Goal: Task Accomplishment & Management: Manage account settings

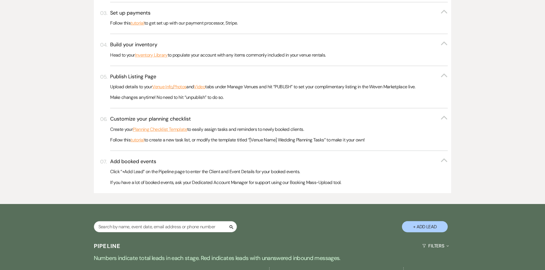
scroll to position [200, 0]
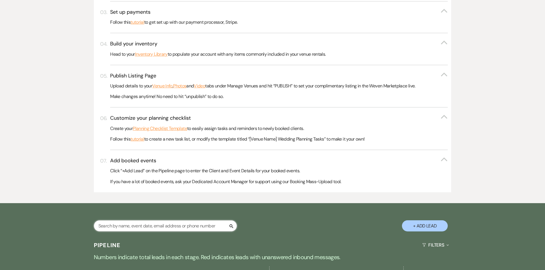
click at [101, 225] on input "text" at bounding box center [165, 225] width 143 height 11
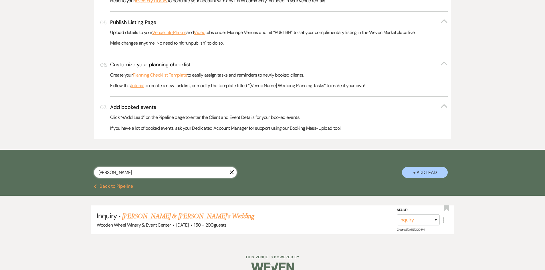
scroll to position [264, 0]
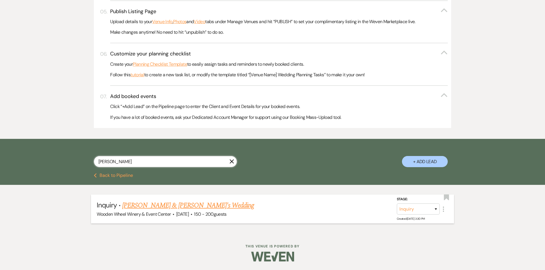
type input "[PERSON_NAME]"
click at [151, 204] on link "[PERSON_NAME] & [PERSON_NAME]'s Wedding" at bounding box center [188, 205] width 132 height 10
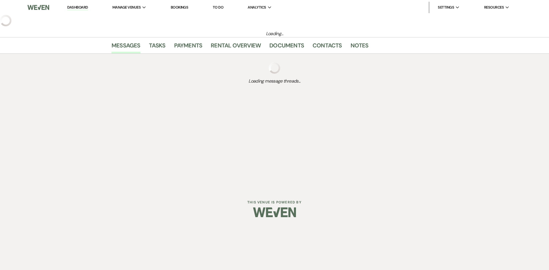
select select "13"
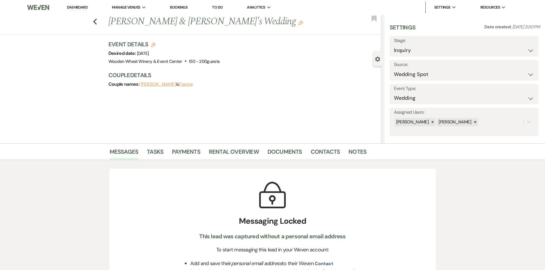
click at [152, 85] on button "[PERSON_NAME]" at bounding box center [157, 84] width 35 height 5
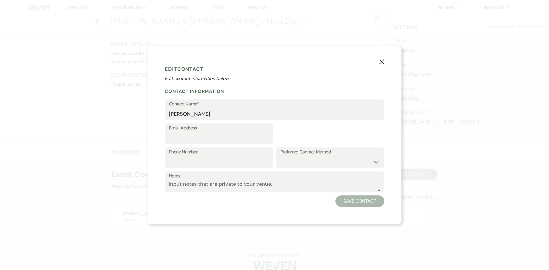
select select "1"
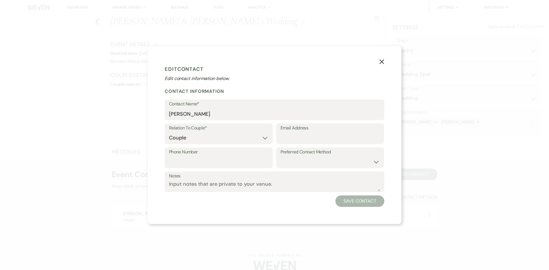
click at [382, 61] on icon "X" at bounding box center [381, 61] width 5 height 5
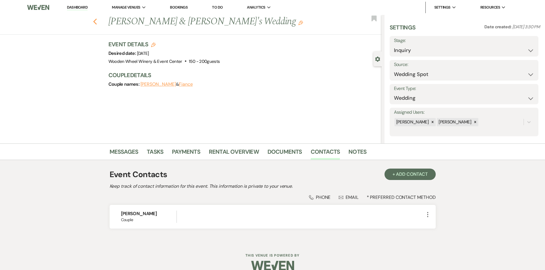
click at [96, 21] on use "button" at bounding box center [95, 22] width 4 height 6
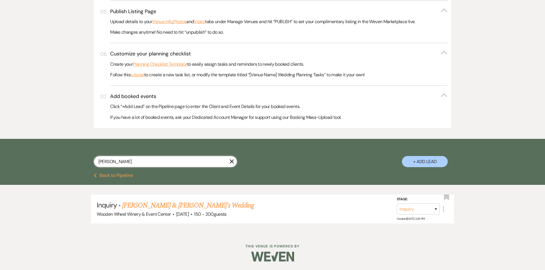
drag, startPoint x: 126, startPoint y: 166, endPoint x: 76, endPoint y: 156, distance: 50.3
click at [80, 157] on div "chelsea X + Add Lead" at bounding box center [273, 157] width 412 height 30
type input "dakota"
click at [147, 206] on link "[PERSON_NAME] & [PERSON_NAME] Wedding" at bounding box center [186, 205] width 128 height 10
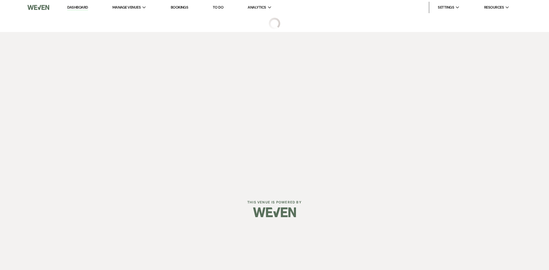
select select "5"
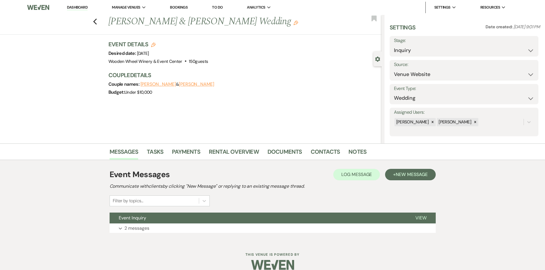
click at [160, 84] on button "[PERSON_NAME]" at bounding box center [157, 84] width 35 height 5
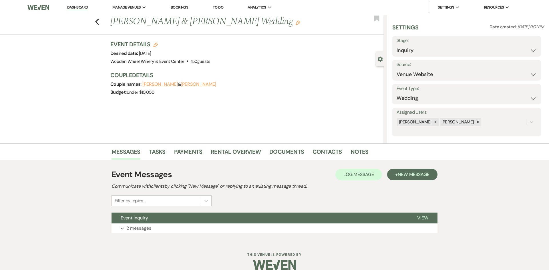
select select "1"
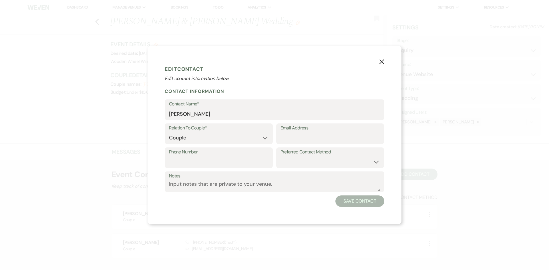
click at [382, 61] on use "button" at bounding box center [381, 61] width 5 height 5
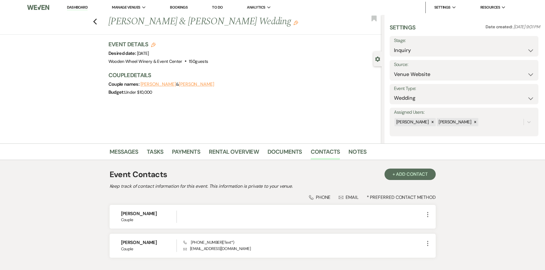
click at [190, 85] on button "[PERSON_NAME]" at bounding box center [196, 84] width 35 height 5
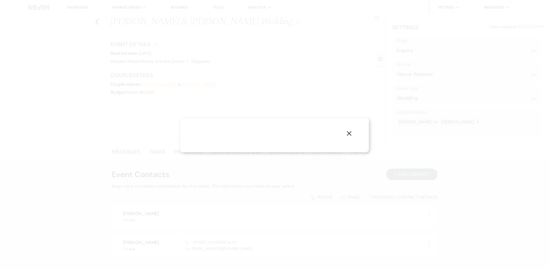
select select "1"
select select "text"
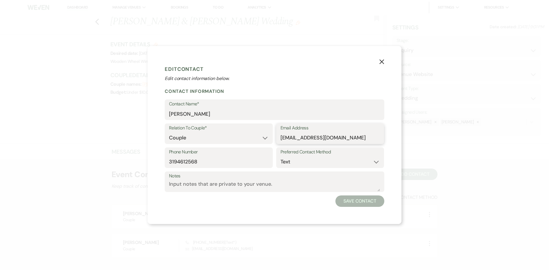
drag, startPoint x: 365, startPoint y: 138, endPoint x: 277, endPoint y: 142, distance: 88.4
click at [277, 142] on div "Email Address [EMAIL_ADDRESS][DOMAIN_NAME]" at bounding box center [330, 134] width 108 height 21
click at [382, 60] on icon "X" at bounding box center [381, 61] width 5 height 5
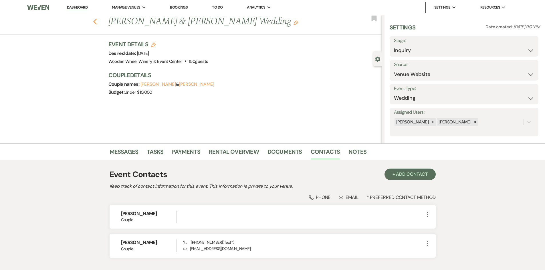
click at [97, 21] on icon "Previous" at bounding box center [95, 21] width 4 height 7
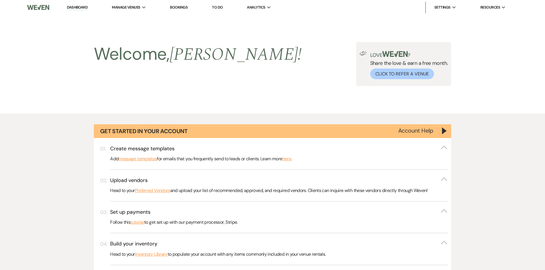
scroll to position [264, 0]
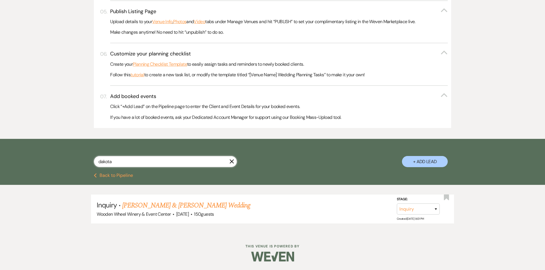
drag, startPoint x: 119, startPoint y: 160, endPoint x: 82, endPoint y: 164, distance: 37.6
click at [82, 164] on div "dakota X + Add Lead" at bounding box center [273, 157] width 412 height 30
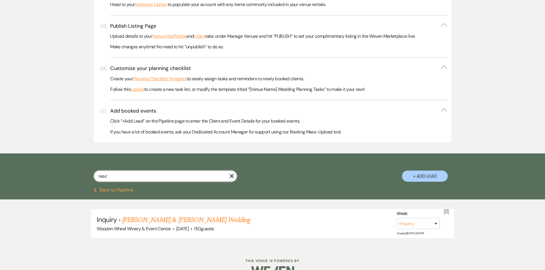
type input "[PERSON_NAME]"
select select "2"
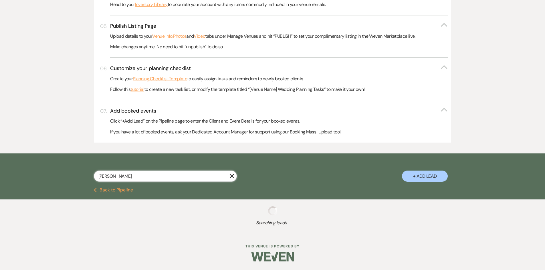
scroll to position [264, 0]
select select "2"
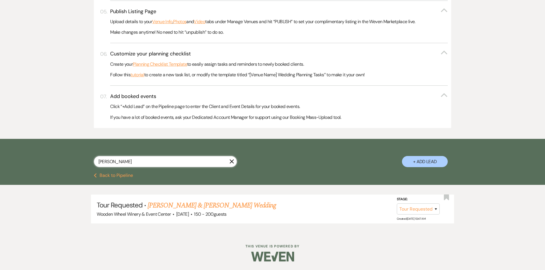
drag, startPoint x: 120, startPoint y: 163, endPoint x: 58, endPoint y: 159, distance: 61.9
click at [54, 159] on div "[PERSON_NAME] X + Add Lead" at bounding box center [272, 156] width 545 height 34
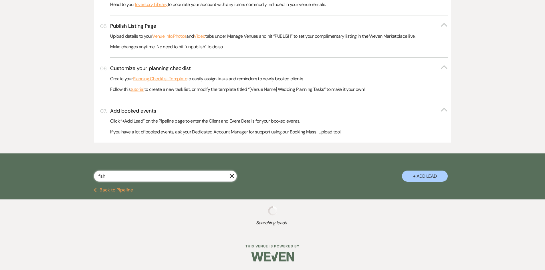
scroll to position [264, 0]
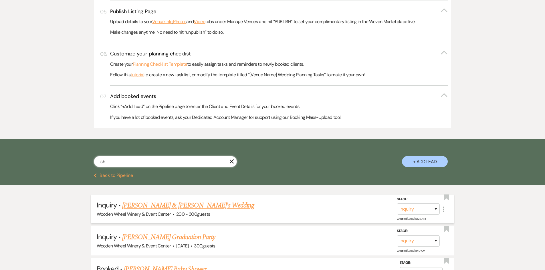
type input "fish"
click at [149, 205] on link "[PERSON_NAME] & [PERSON_NAME]'s Wedding" at bounding box center [188, 205] width 132 height 10
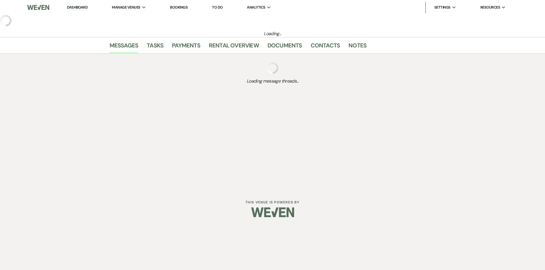
select select "14"
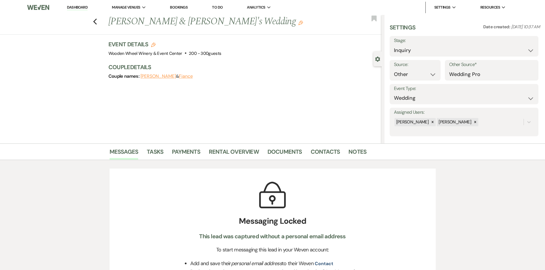
click at [150, 75] on button "[PERSON_NAME]" at bounding box center [157, 76] width 35 height 5
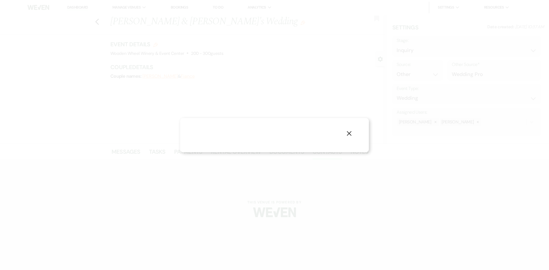
select select "1"
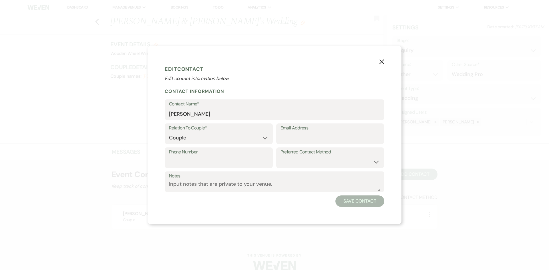
click at [383, 59] on icon "X" at bounding box center [381, 61] width 5 height 5
